Goal: Transaction & Acquisition: Purchase product/service

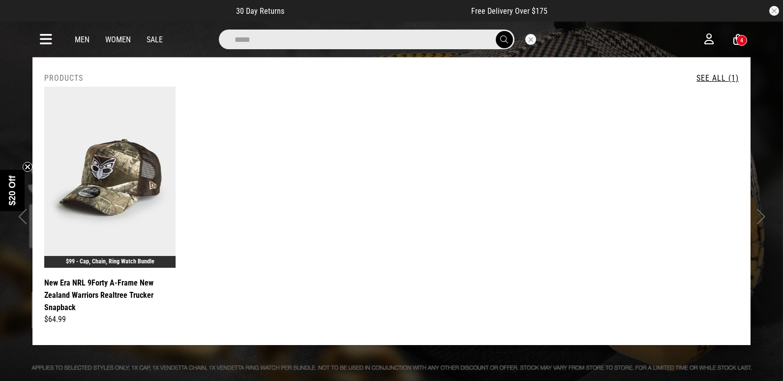
drag, startPoint x: 295, startPoint y: 35, endPoint x: 0, endPoint y: 43, distance: 295.3
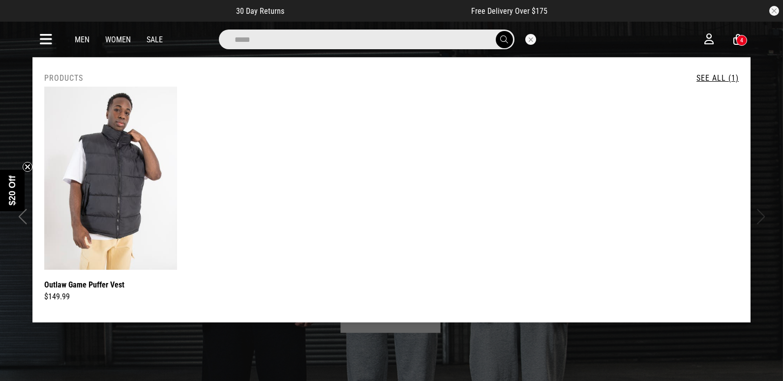
drag, startPoint x: 274, startPoint y: 38, endPoint x: 0, endPoint y: 45, distance: 274.1
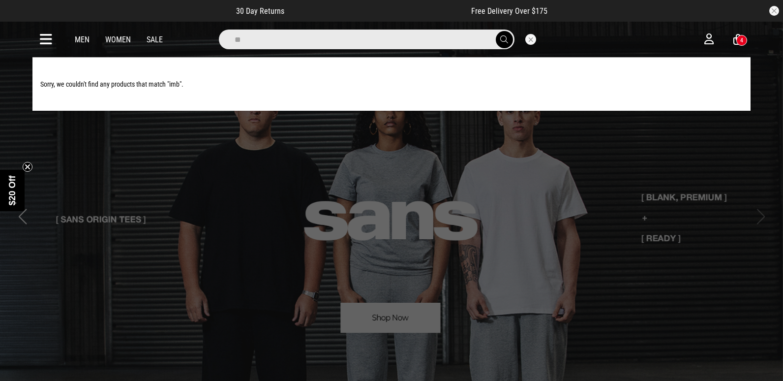
type input "*"
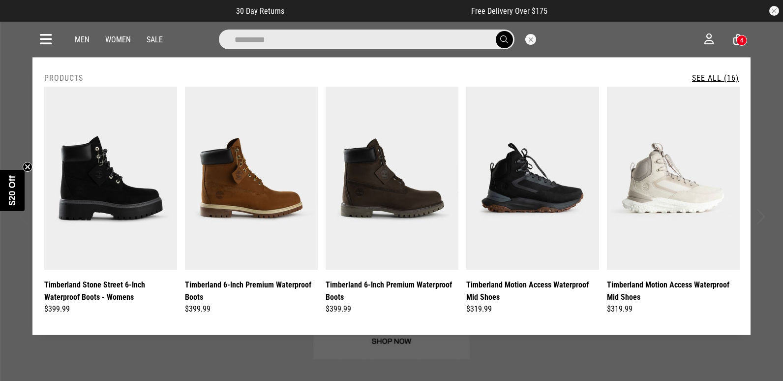
type input "**********"
click at [703, 77] on link "See All (16)" at bounding box center [715, 77] width 47 height 9
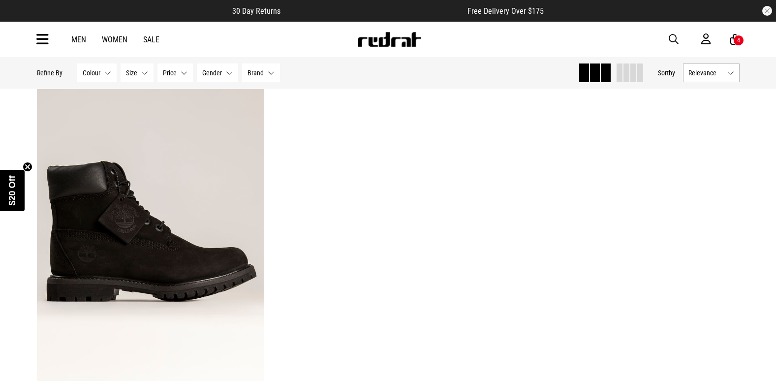
click at [673, 41] on span "button" at bounding box center [674, 39] width 10 height 12
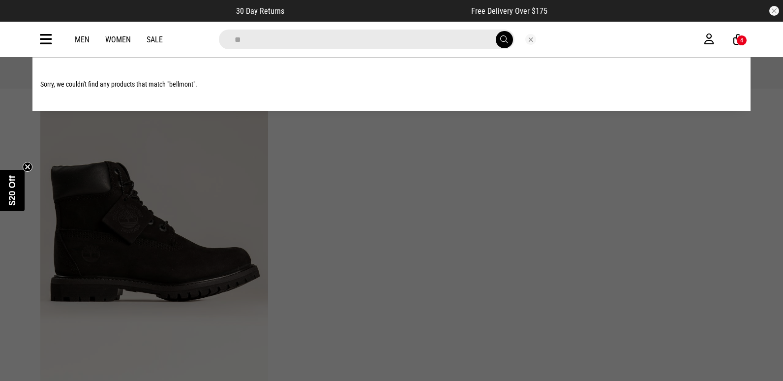
type input "*"
